Goal: Information Seeking & Learning: Learn about a topic

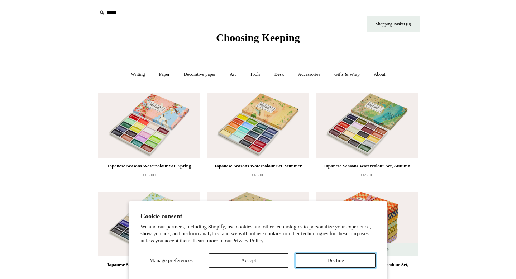
click at [332, 263] on button "Decline" at bounding box center [336, 260] width 80 height 14
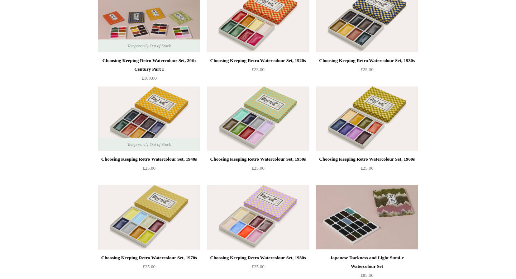
scroll to position [307, 0]
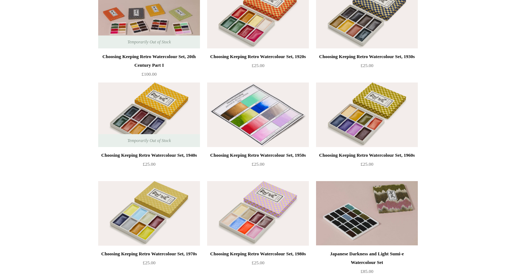
click at [234, 119] on img at bounding box center [258, 114] width 102 height 65
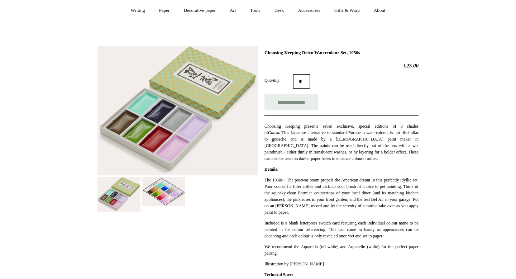
scroll to position [63, 0]
click at [165, 10] on link "Paper +" at bounding box center [165, 11] width 24 height 19
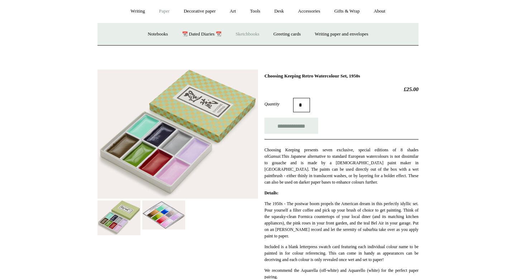
click at [241, 34] on link "Sketchbooks +" at bounding box center [247, 34] width 37 height 19
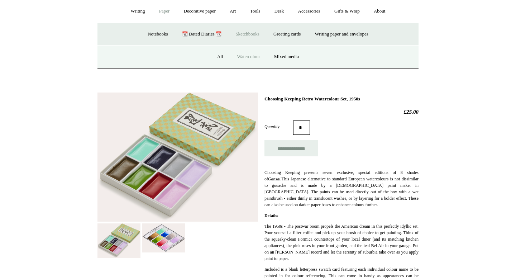
click at [251, 55] on link "Watercolour" at bounding box center [249, 56] width 36 height 19
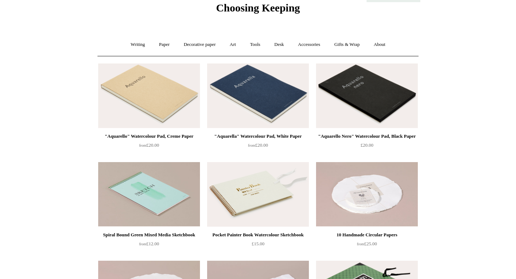
scroll to position [0, 0]
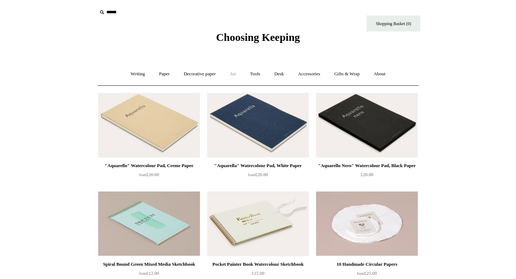
click at [234, 73] on link "Art +" at bounding box center [232, 74] width 19 height 19
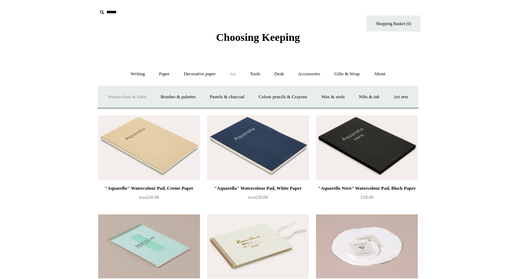
click at [145, 98] on link "Watercolour & Paint" at bounding box center [126, 96] width 51 height 19
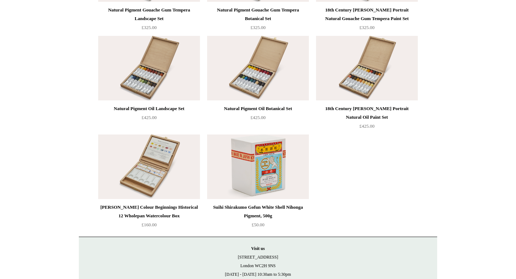
scroll to position [1441, 0]
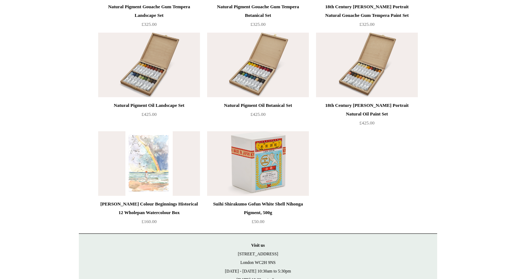
click at [180, 177] on img at bounding box center [149, 163] width 102 height 65
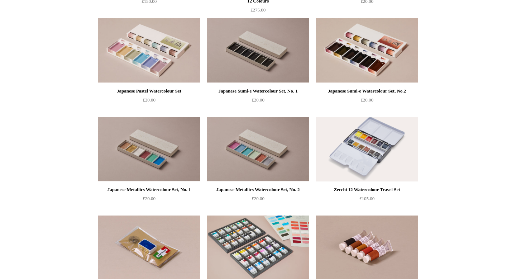
scroll to position [955, 0]
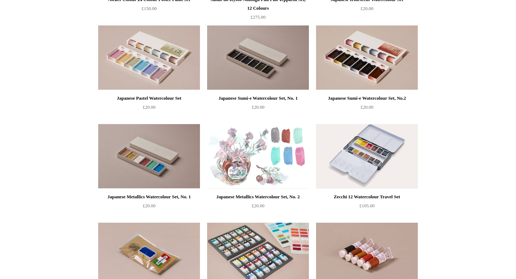
click at [265, 146] on img at bounding box center [258, 156] width 102 height 65
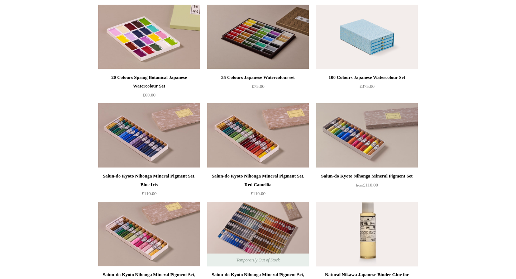
scroll to position [582, 0]
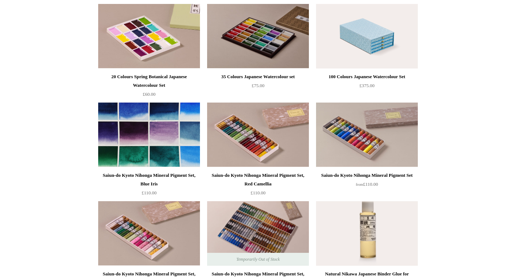
click at [173, 141] on img at bounding box center [149, 135] width 102 height 65
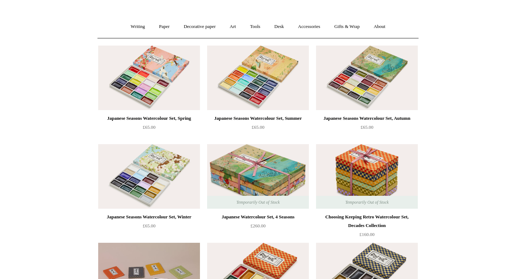
scroll to position [0, 0]
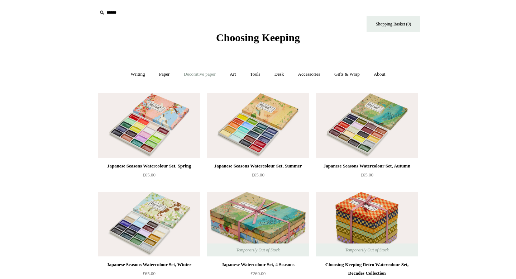
click at [205, 74] on link "Decorative paper +" at bounding box center [199, 74] width 45 height 19
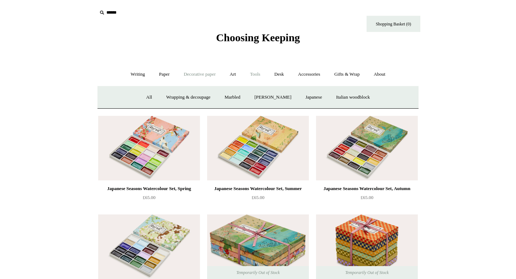
click at [256, 75] on link "Tools +" at bounding box center [255, 74] width 23 height 19
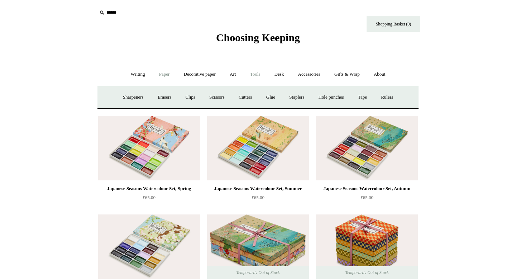
click at [161, 72] on link "Paper +" at bounding box center [165, 74] width 24 height 19
click at [333, 99] on link "Writing paper and envelopes +" at bounding box center [342, 97] width 66 height 19
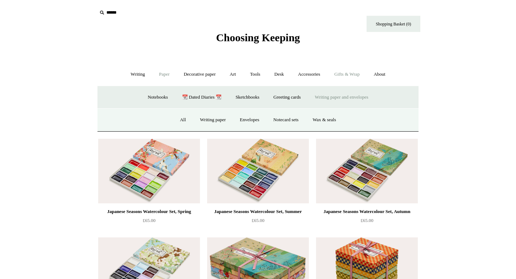
click at [346, 72] on link "Gifts & Wrap +" at bounding box center [347, 74] width 38 height 19
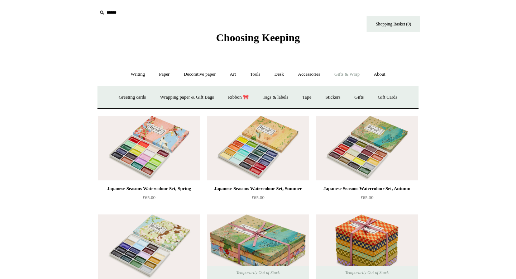
click at [345, 76] on link "Gifts & Wrap -" at bounding box center [347, 74] width 38 height 19
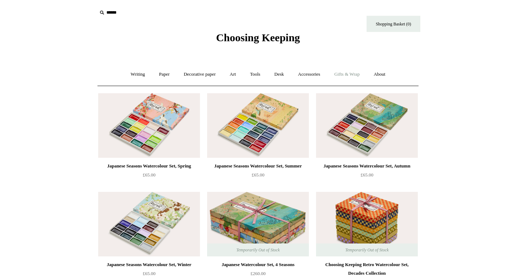
click at [345, 76] on link "Gifts & Wrap +" at bounding box center [347, 74] width 38 height 19
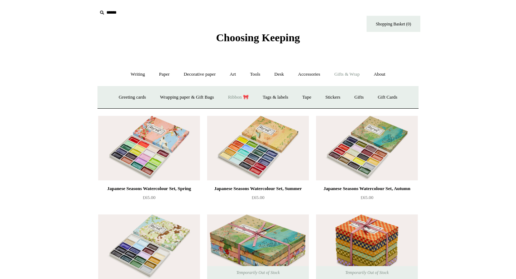
click at [232, 98] on link "Ribbon 🎀" at bounding box center [239, 97] width 34 height 19
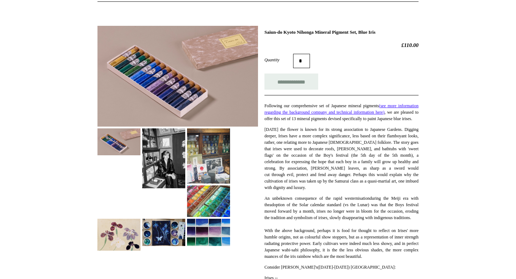
scroll to position [85, 0]
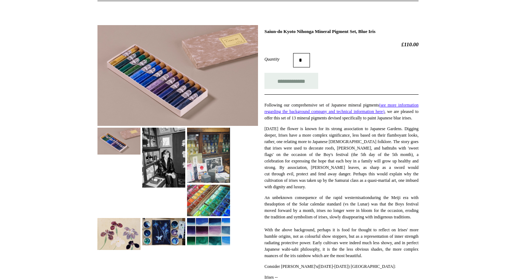
click at [159, 97] on img at bounding box center [178, 75] width 161 height 101
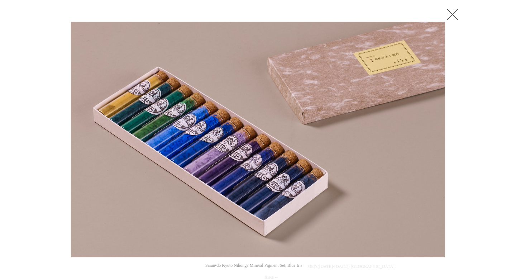
click at [458, 15] on link at bounding box center [453, 14] width 14 height 14
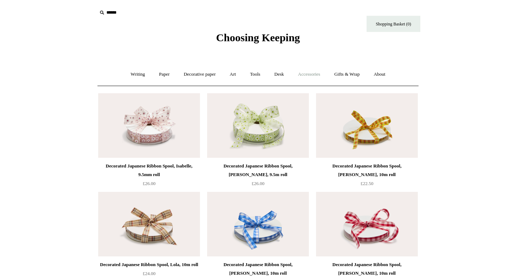
click at [314, 72] on link "Accessories +" at bounding box center [309, 74] width 35 height 19
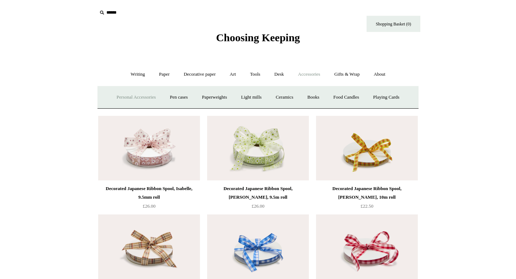
click at [142, 99] on link "Personal Accessories +" at bounding box center [136, 97] width 52 height 19
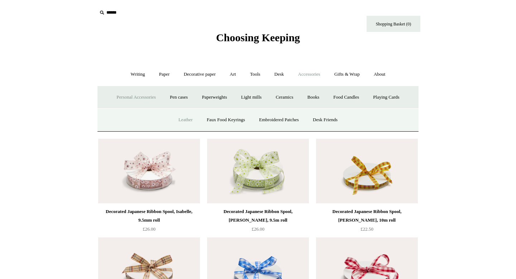
click at [177, 123] on link "Leather" at bounding box center [185, 119] width 27 height 19
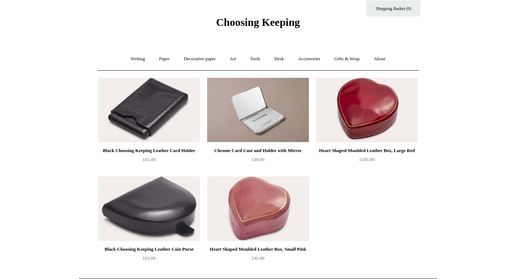
scroll to position [19, 0]
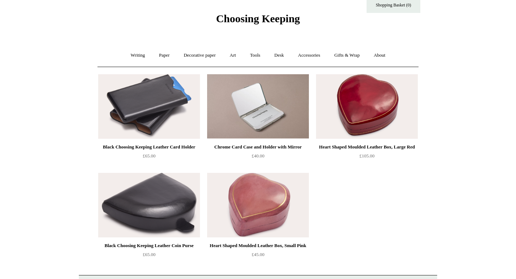
click at [145, 119] on img at bounding box center [149, 106] width 102 height 65
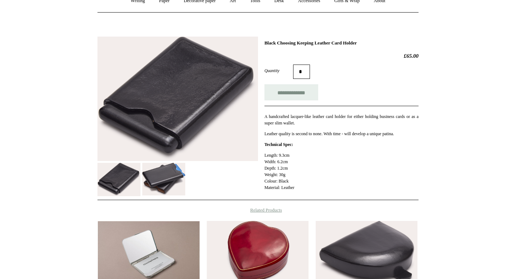
scroll to position [96, 0]
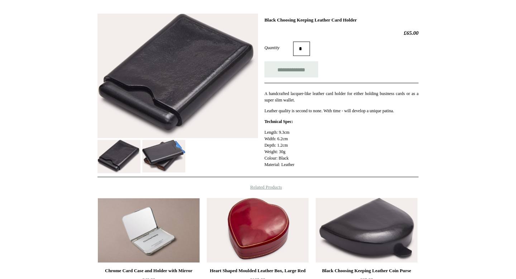
click at [120, 157] on img at bounding box center [119, 156] width 43 height 33
click at [161, 156] on img at bounding box center [163, 156] width 43 height 33
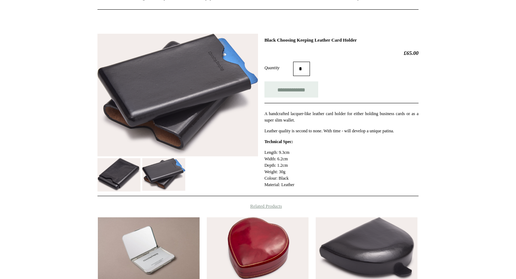
scroll to position [76, 0]
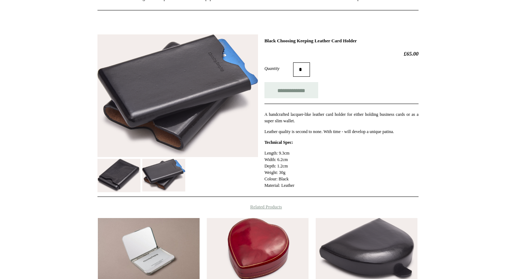
click at [117, 177] on img at bounding box center [119, 175] width 43 height 33
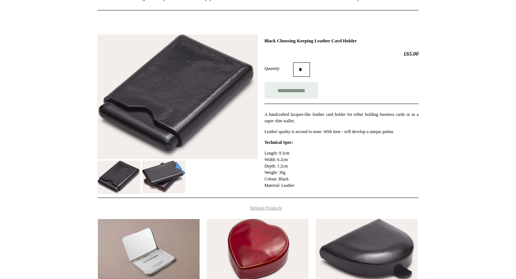
click at [166, 178] on img at bounding box center [163, 177] width 43 height 33
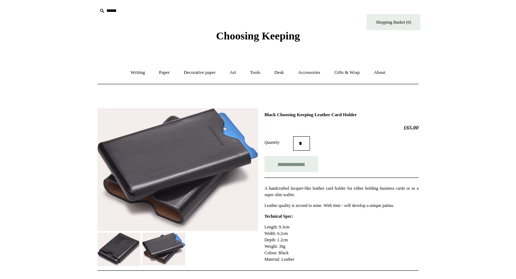
scroll to position [1, 0]
click at [258, 73] on link "Tools +" at bounding box center [255, 72] width 23 height 19
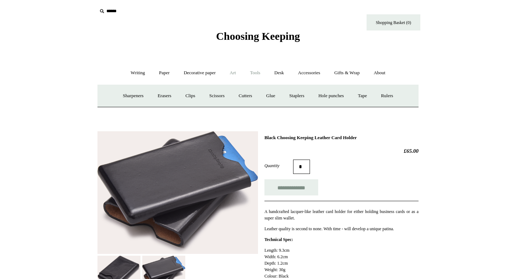
click at [235, 74] on link "Art +" at bounding box center [232, 72] width 19 height 19
click at [143, 98] on link "Watercolour & Paint" at bounding box center [126, 95] width 51 height 19
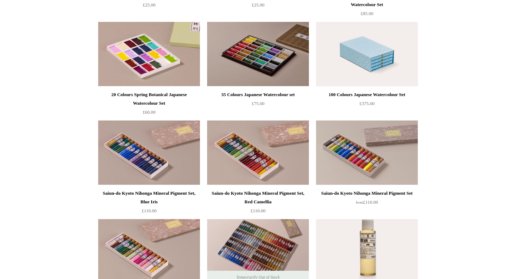
scroll to position [565, 0]
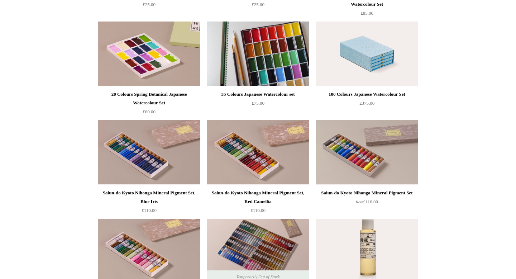
click at [272, 63] on img at bounding box center [258, 54] width 102 height 65
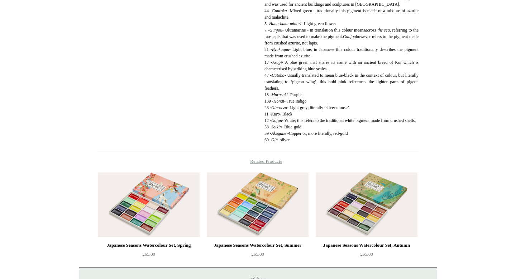
scroll to position [631, 0]
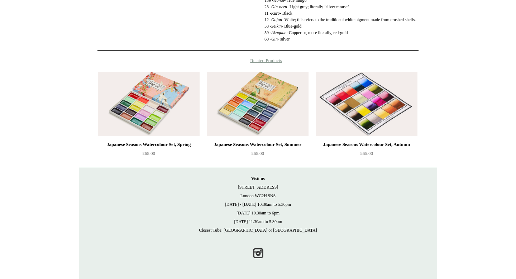
click at [407, 125] on img at bounding box center [367, 104] width 102 height 65
